Goal: Information Seeking & Learning: Learn about a topic

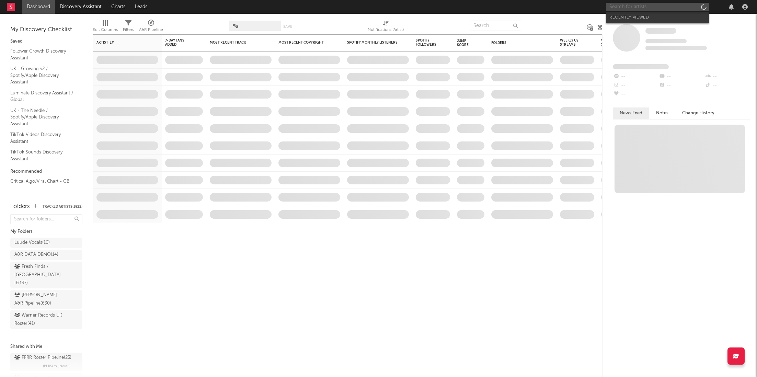
click at [666, 3] on input "text" at bounding box center [657, 7] width 103 height 9
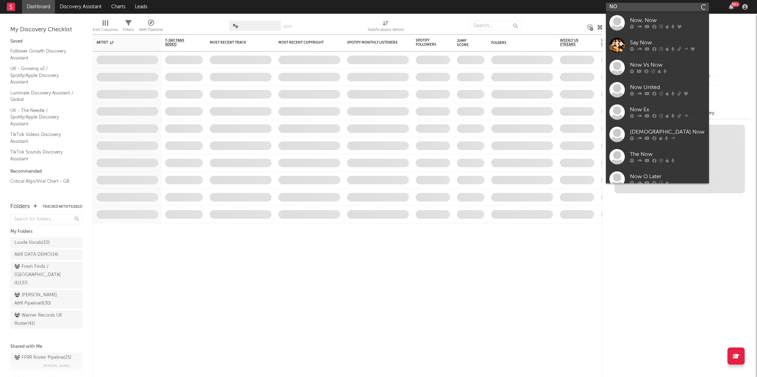
type input "N"
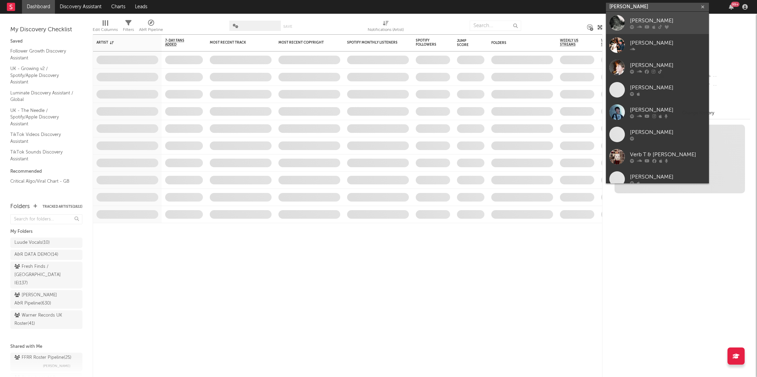
type input "[PERSON_NAME]"
click at [673, 28] on div at bounding box center [668, 27] width 76 height 4
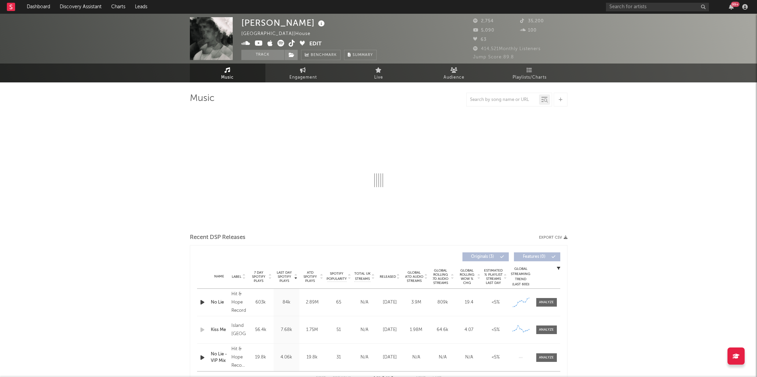
select select "1w"
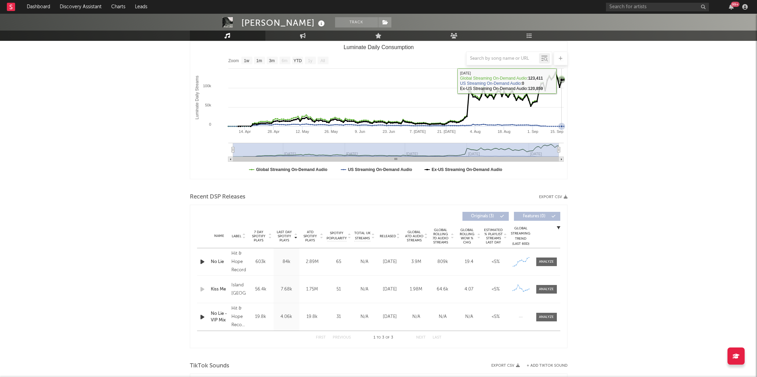
scroll to position [145, 0]
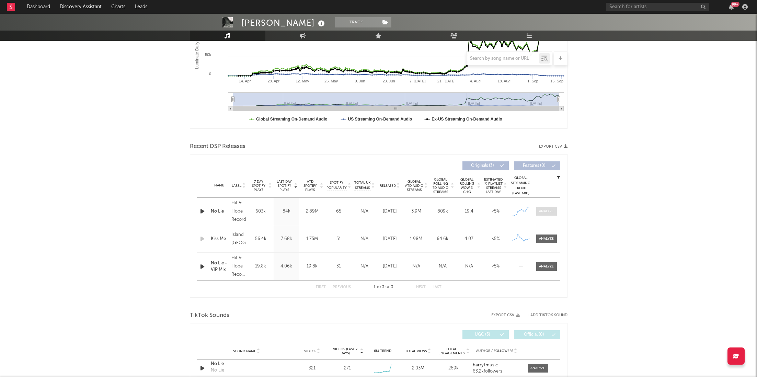
click at [551, 211] on div at bounding box center [546, 211] width 15 height 5
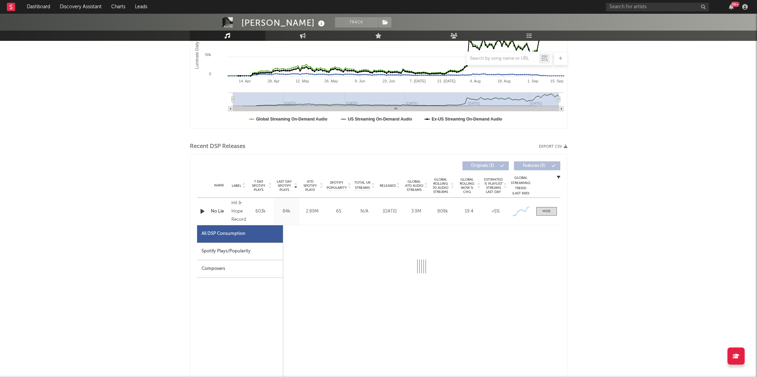
select select "1w"
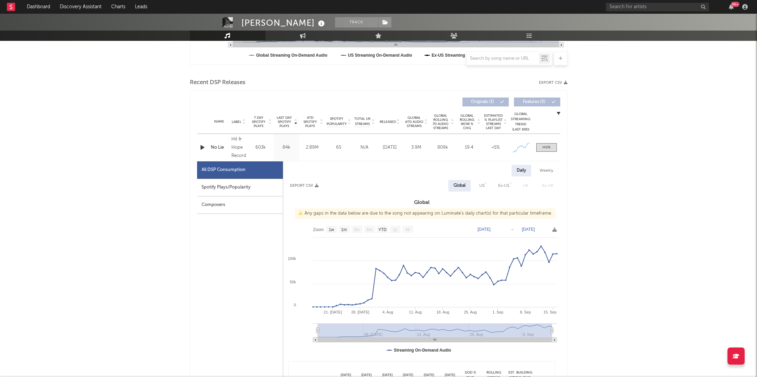
scroll to position [226, 0]
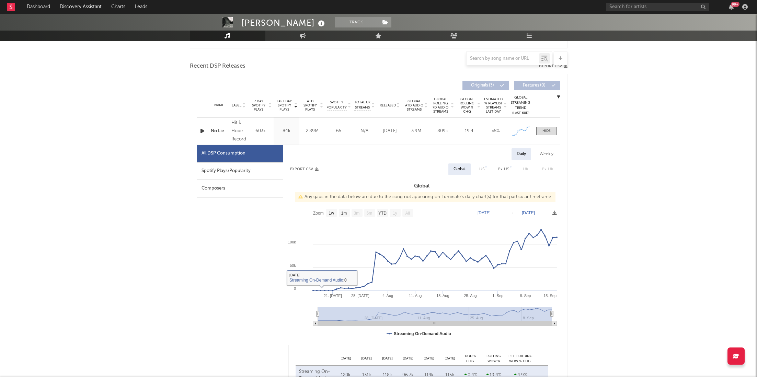
click at [255, 158] on div "All DSP Consumption" at bounding box center [240, 154] width 86 height 18
click at [254, 178] on div "Spotify Plays/Popularity" at bounding box center [240, 171] width 86 height 18
select select "1w"
